Goal: Task Accomplishment & Management: Manage account settings

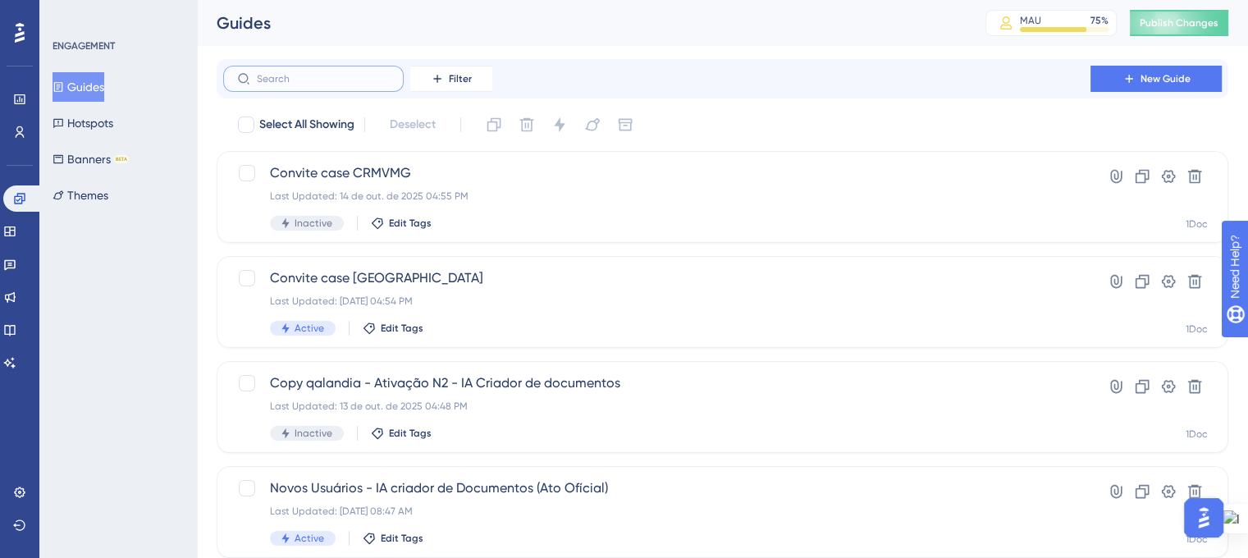
click at [341, 82] on input "text" at bounding box center [323, 78] width 133 height 11
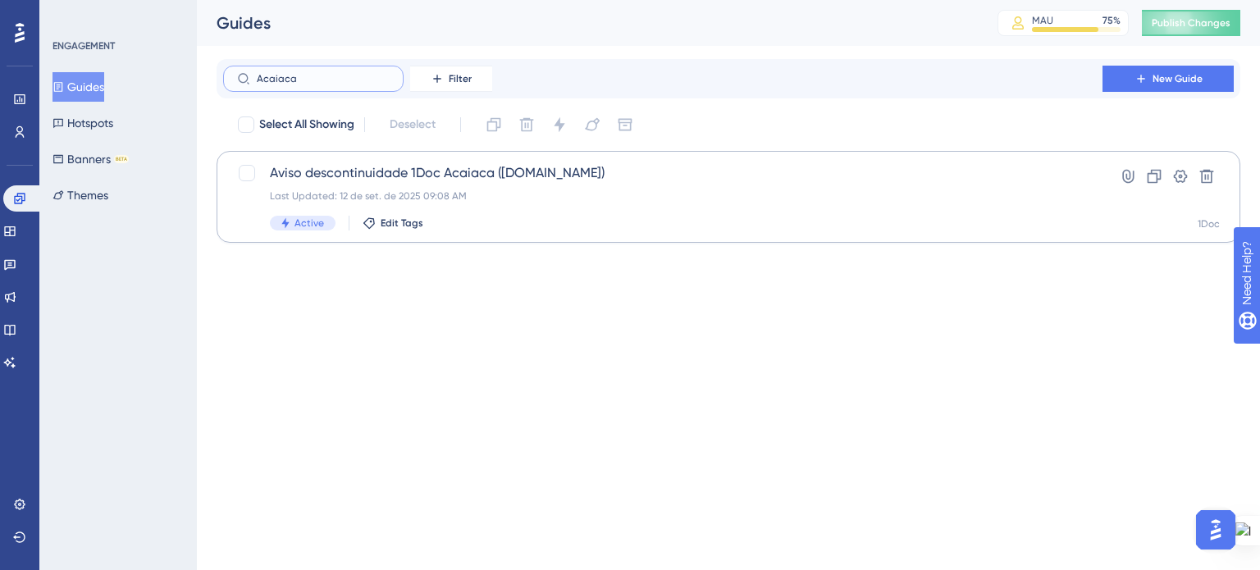
type input "Acaiaca"
click at [474, 189] on div "Aviso descontinuidade 1Doc Acaiaca ([DOMAIN_NAME]) Last Updated: [DATE] 09:08 A…" at bounding box center [663, 196] width 786 height 67
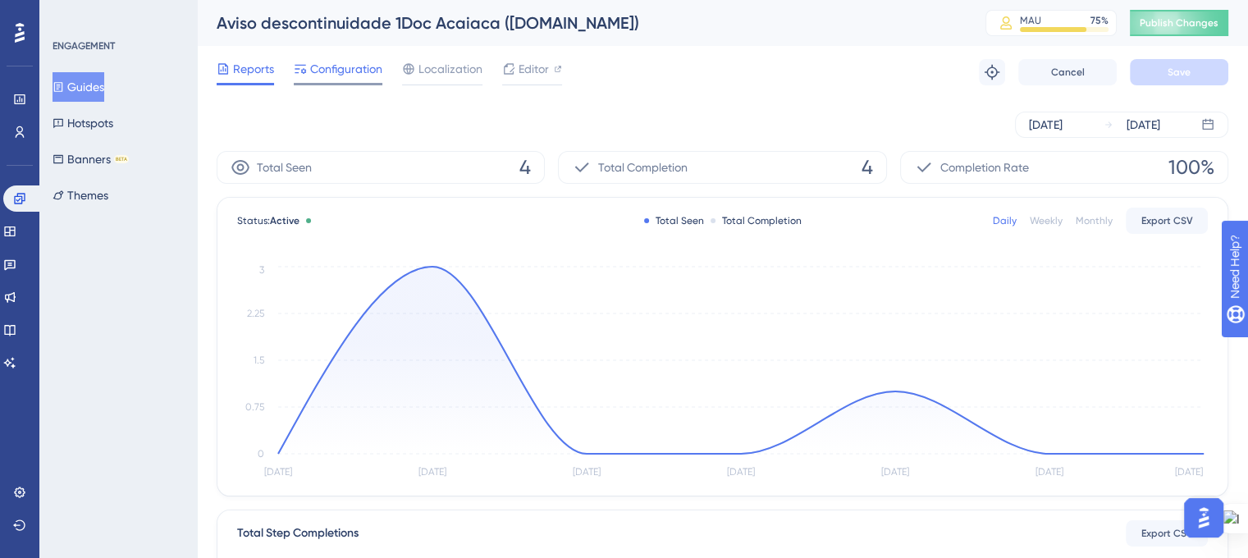
click at [334, 72] on span "Configuration" at bounding box center [346, 69] width 72 height 20
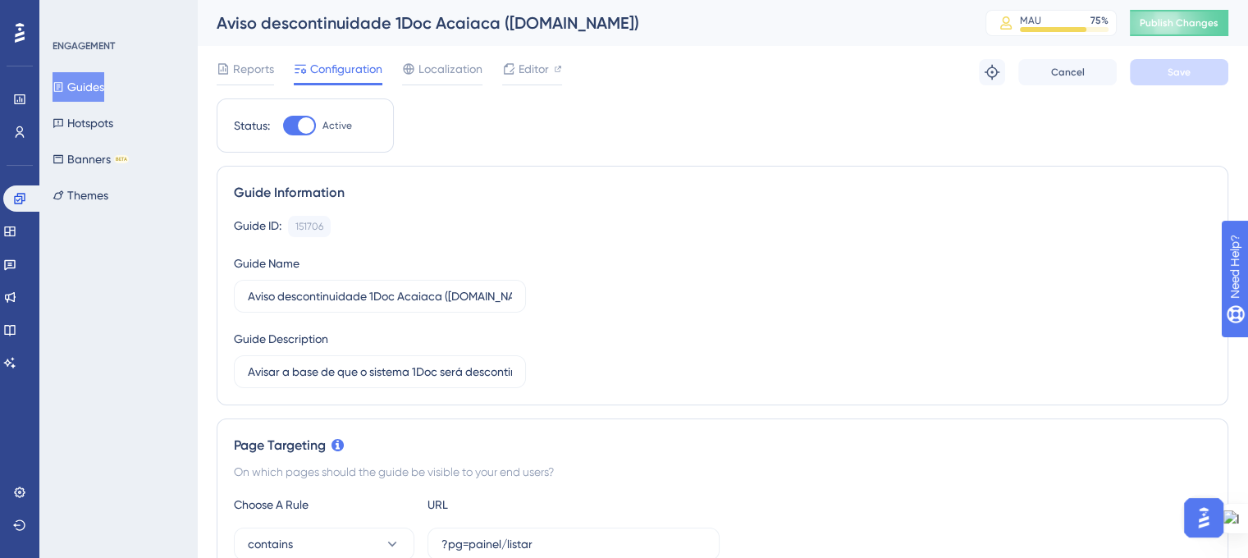
click at [290, 121] on div at bounding box center [299, 126] width 33 height 20
click at [283, 126] on input "Active" at bounding box center [282, 126] width 1 height 1
checkbox input "false"
click at [1157, 78] on button "Save" at bounding box center [1179, 72] width 98 height 26
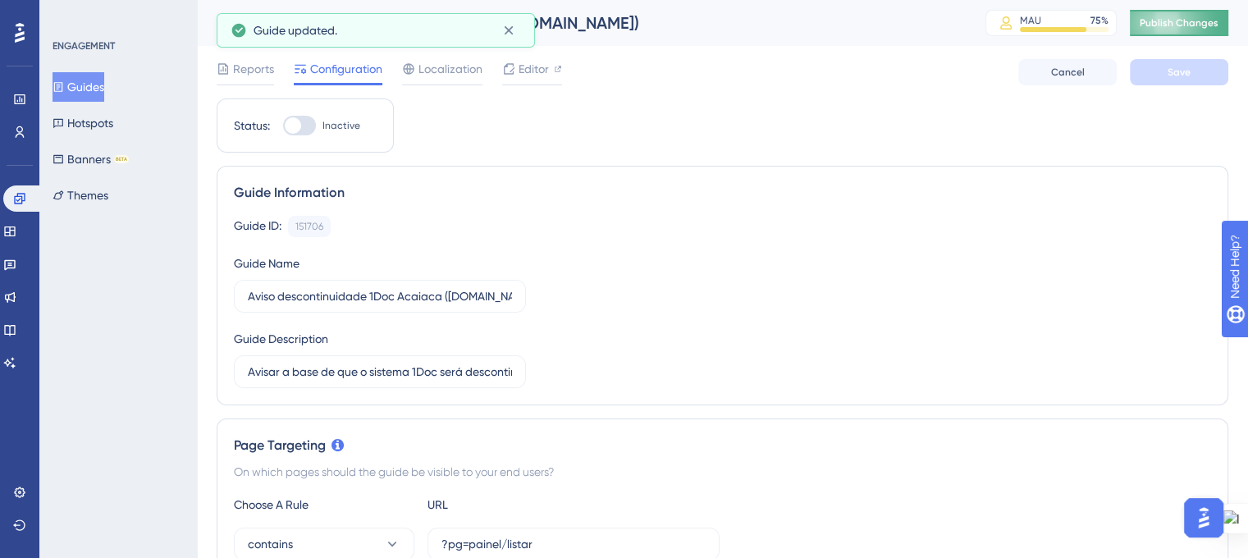
click at [1181, 19] on span "Publish Changes" at bounding box center [1179, 22] width 79 height 13
